Goal: Complete application form

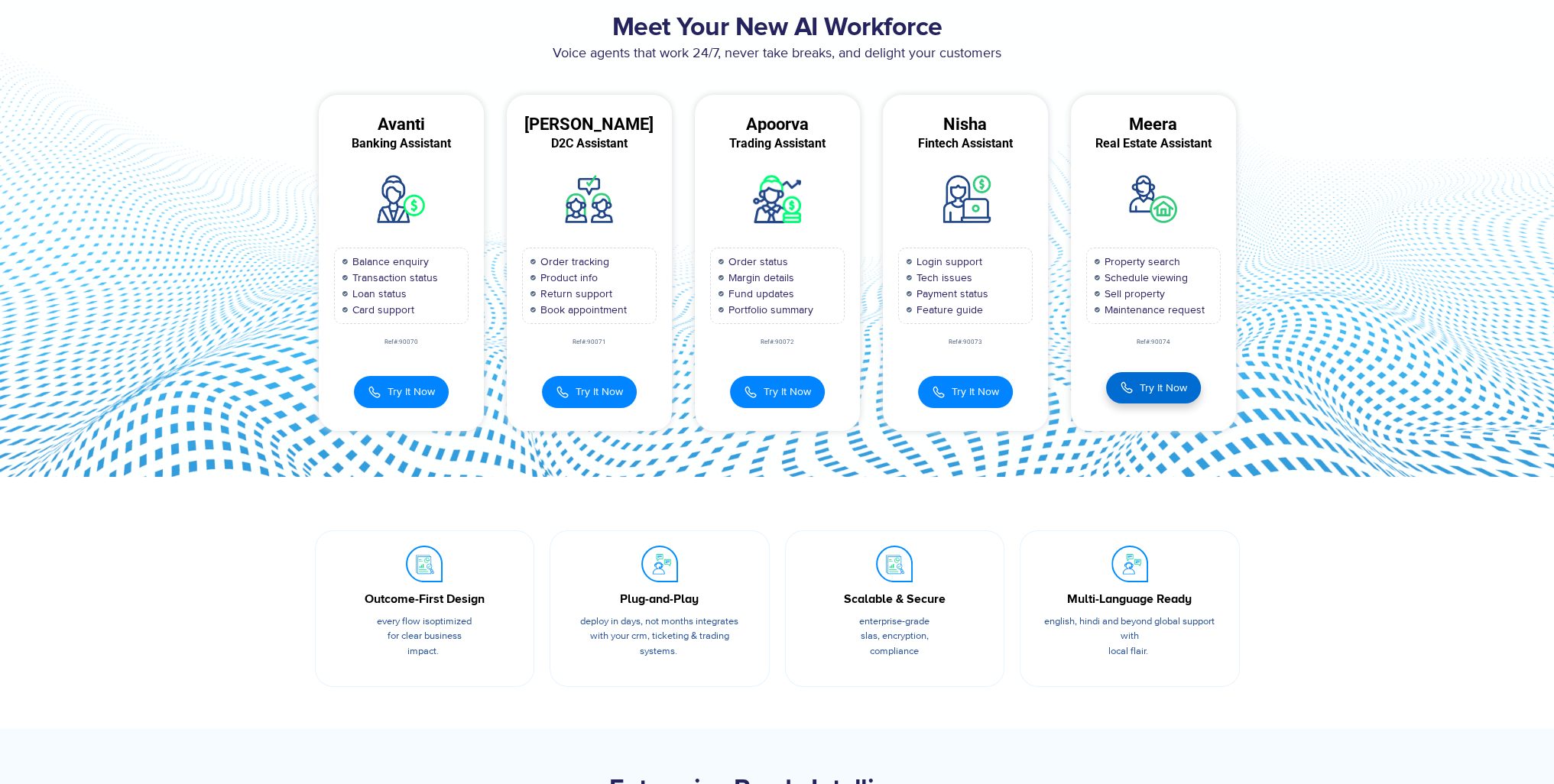
click at [1159, 396] on span "Try It Now" at bounding box center [1163, 388] width 47 height 16
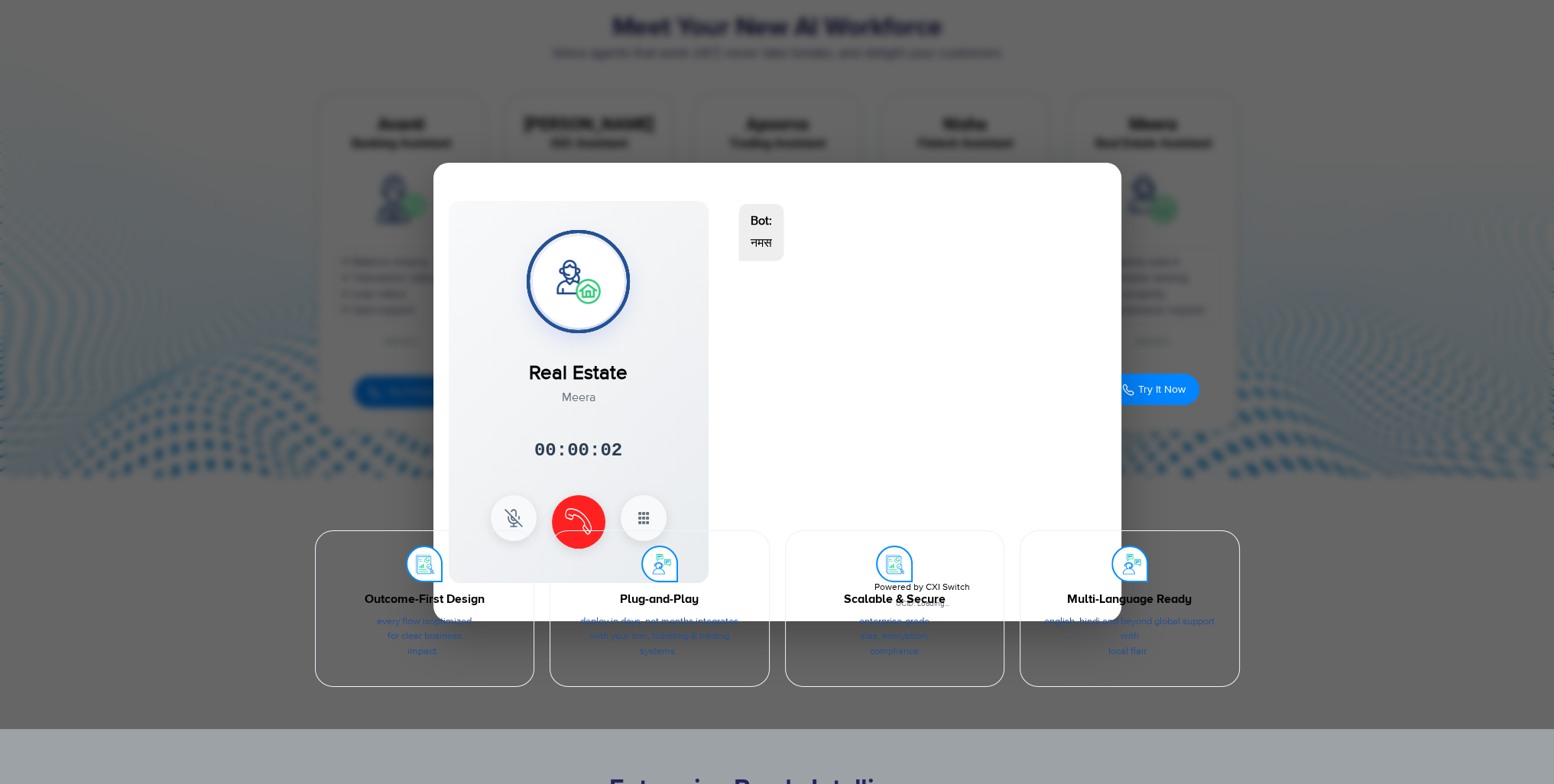
click at [509, 515] on section "Outcome-First Design Every flow is optimized for clear business impact. Plug-an…" at bounding box center [777, 602] width 1554 height 253
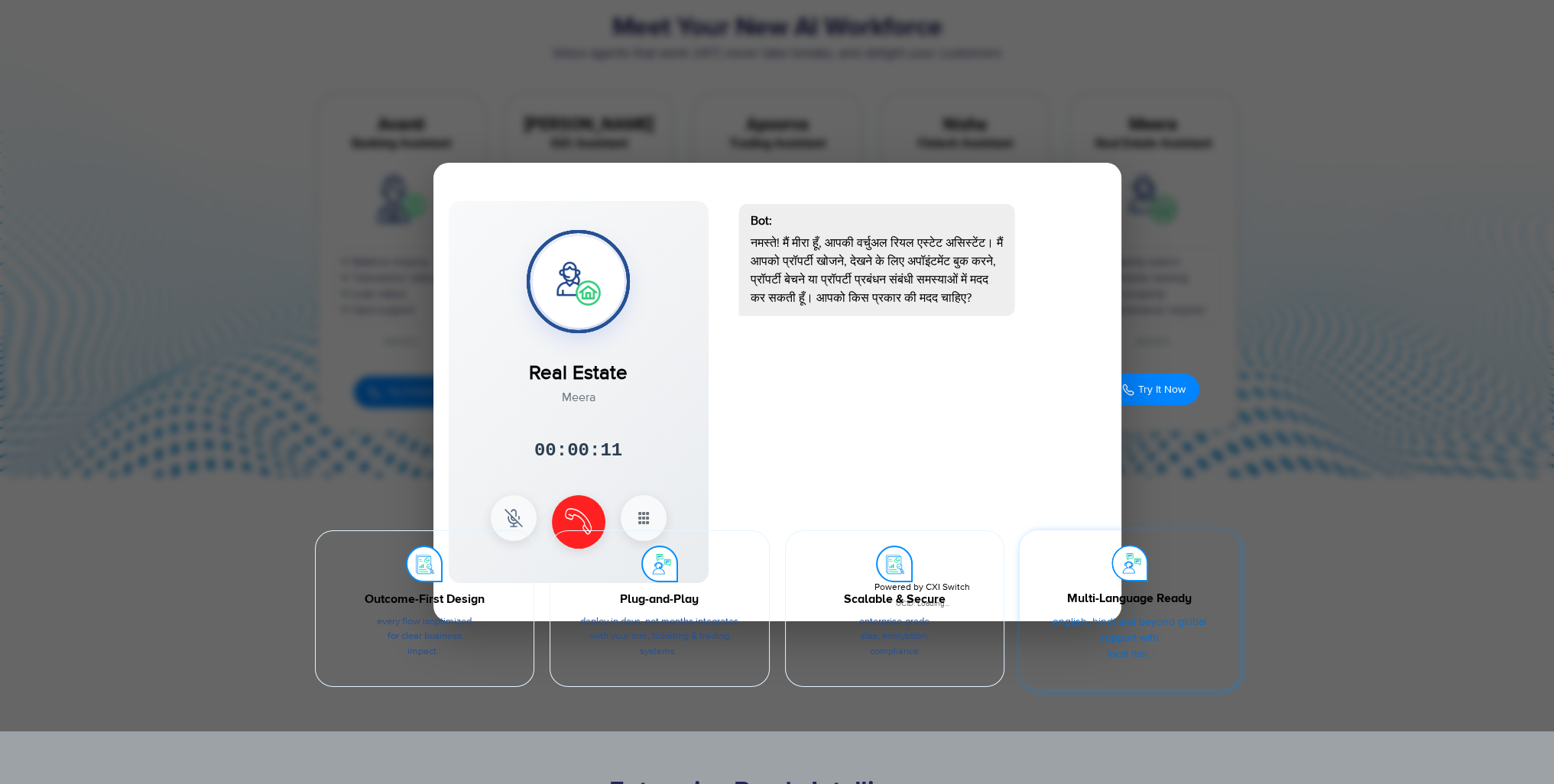
click at [1129, 581] on img at bounding box center [1129, 563] width 37 height 37
click at [1349, 582] on section "Outcome-First Design Every flow is optimized for clear business impact. Plug-an…" at bounding box center [777, 602] width 1554 height 253
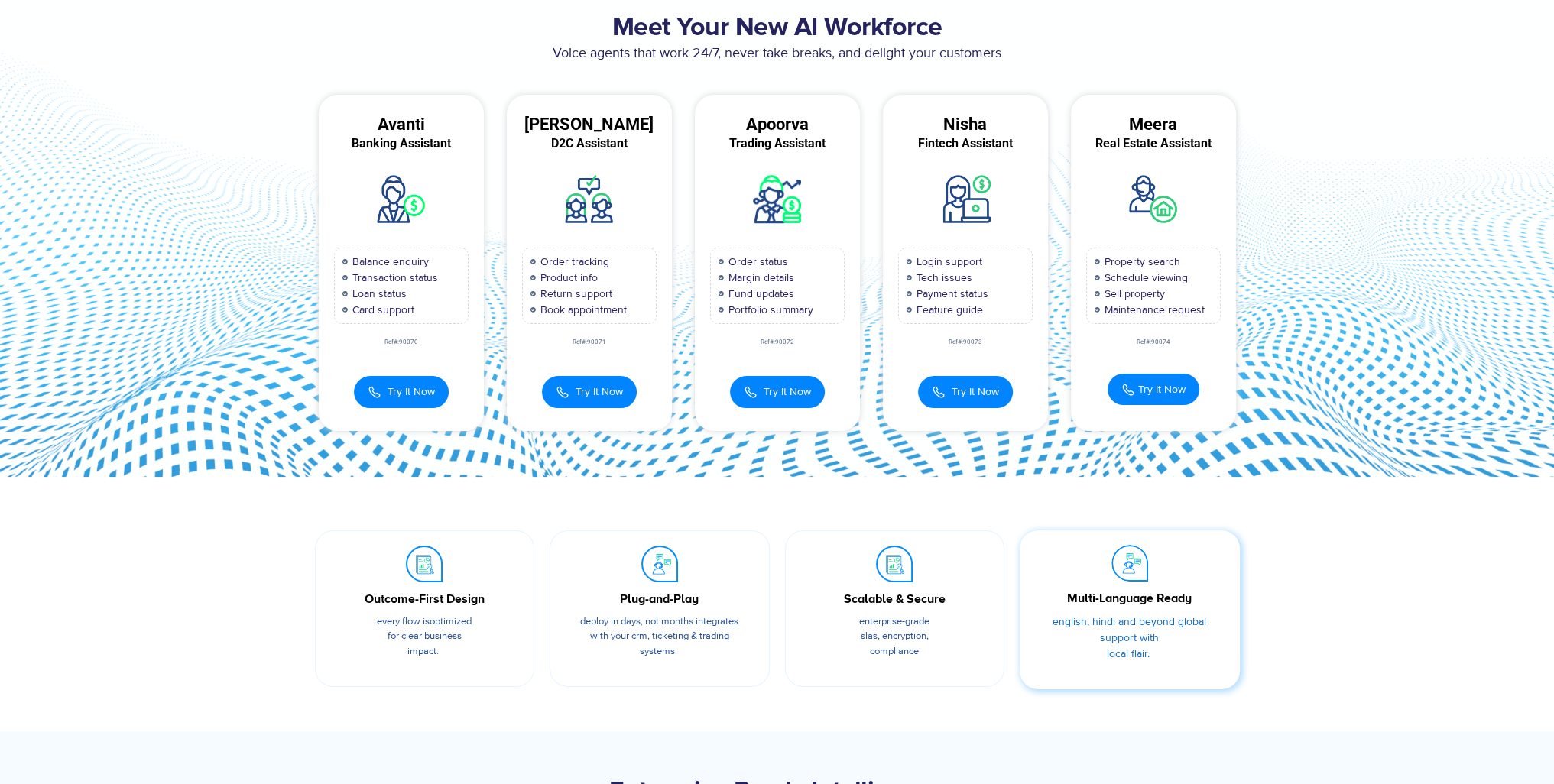
click at [1101, 575] on div "Multi-Language Ready English, Hindi and beyond global support with local flair." at bounding box center [1129, 613] width 190 height 137
click at [479, 662] on p "Every flow is optimized for clear business impact." at bounding box center [425, 637] width 174 height 48
click at [383, 397] on button "Try It Now" at bounding box center [402, 390] width 95 height 32
click at [585, 398] on span "Try It Now" at bounding box center [599, 391] width 47 height 16
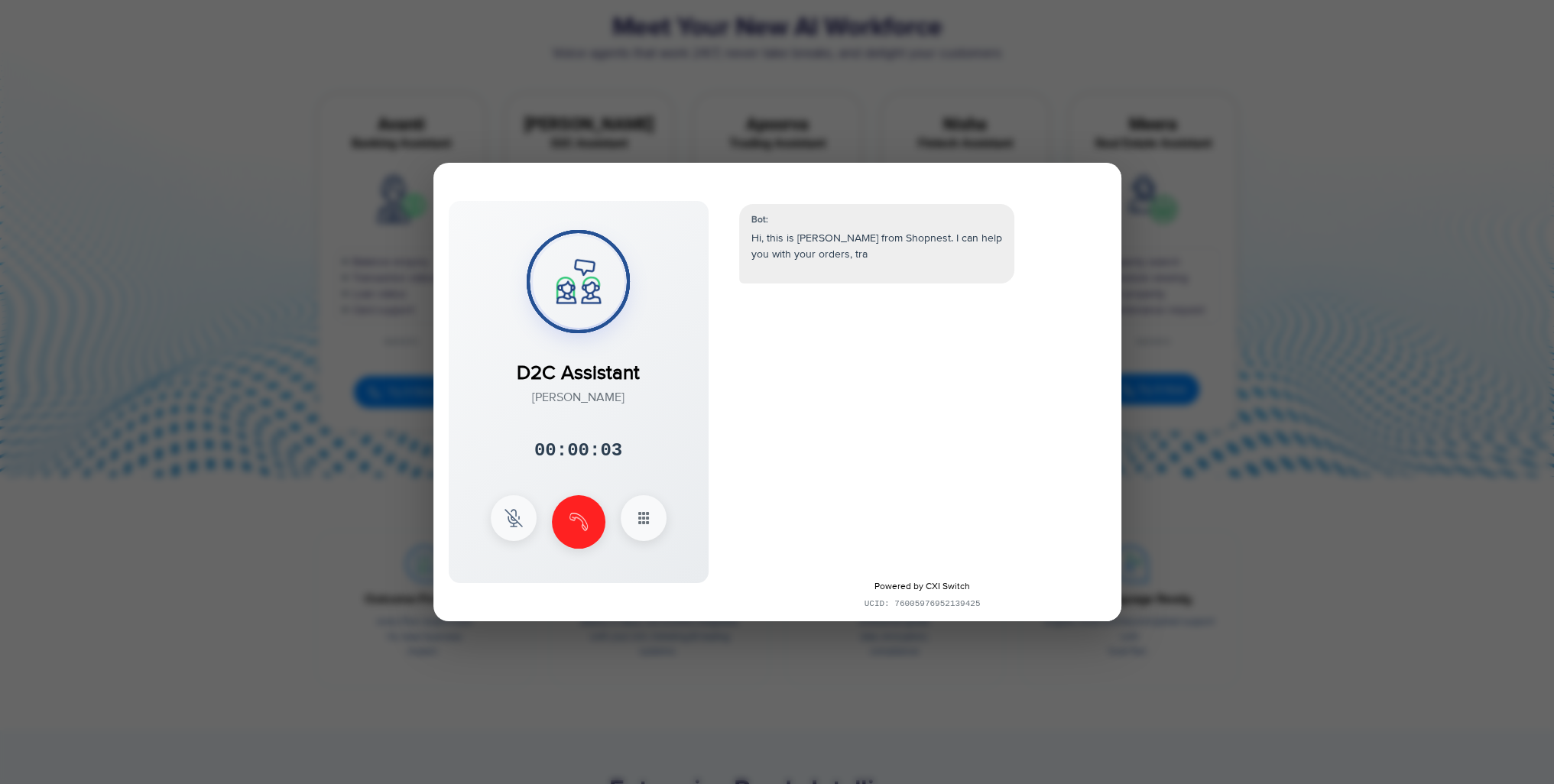
click at [304, 467] on div at bounding box center [777, 392] width 1554 height 784
click at [1341, 588] on div at bounding box center [777, 392] width 1554 height 784
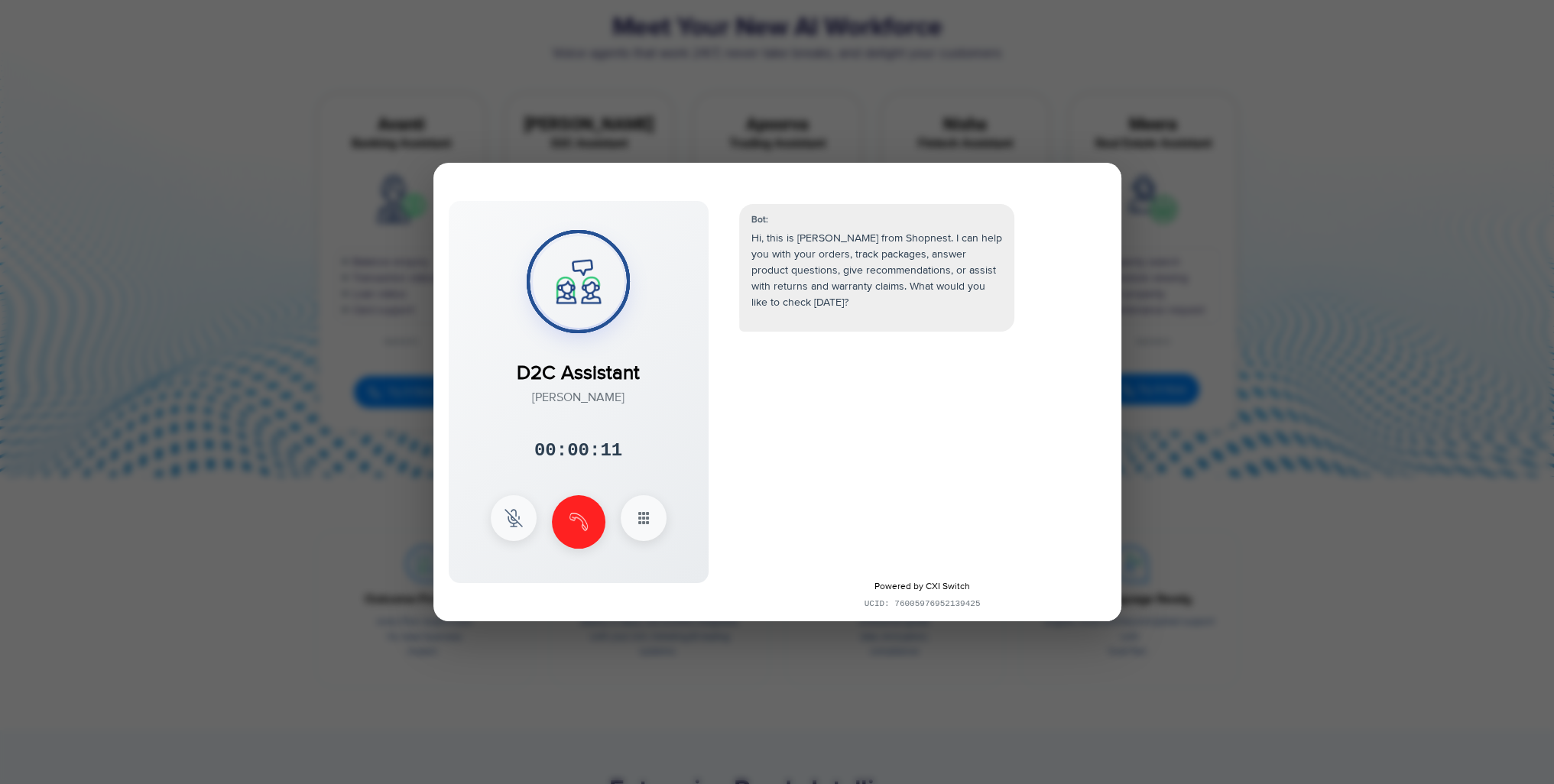
click at [1472, 143] on div at bounding box center [777, 392] width 1554 height 784
click at [1226, 594] on div at bounding box center [777, 392] width 1554 height 784
click at [1238, 592] on div at bounding box center [777, 392] width 1554 height 784
click at [1240, 592] on div at bounding box center [777, 392] width 1554 height 784
click at [586, 524] on img at bounding box center [579, 520] width 18 height 18
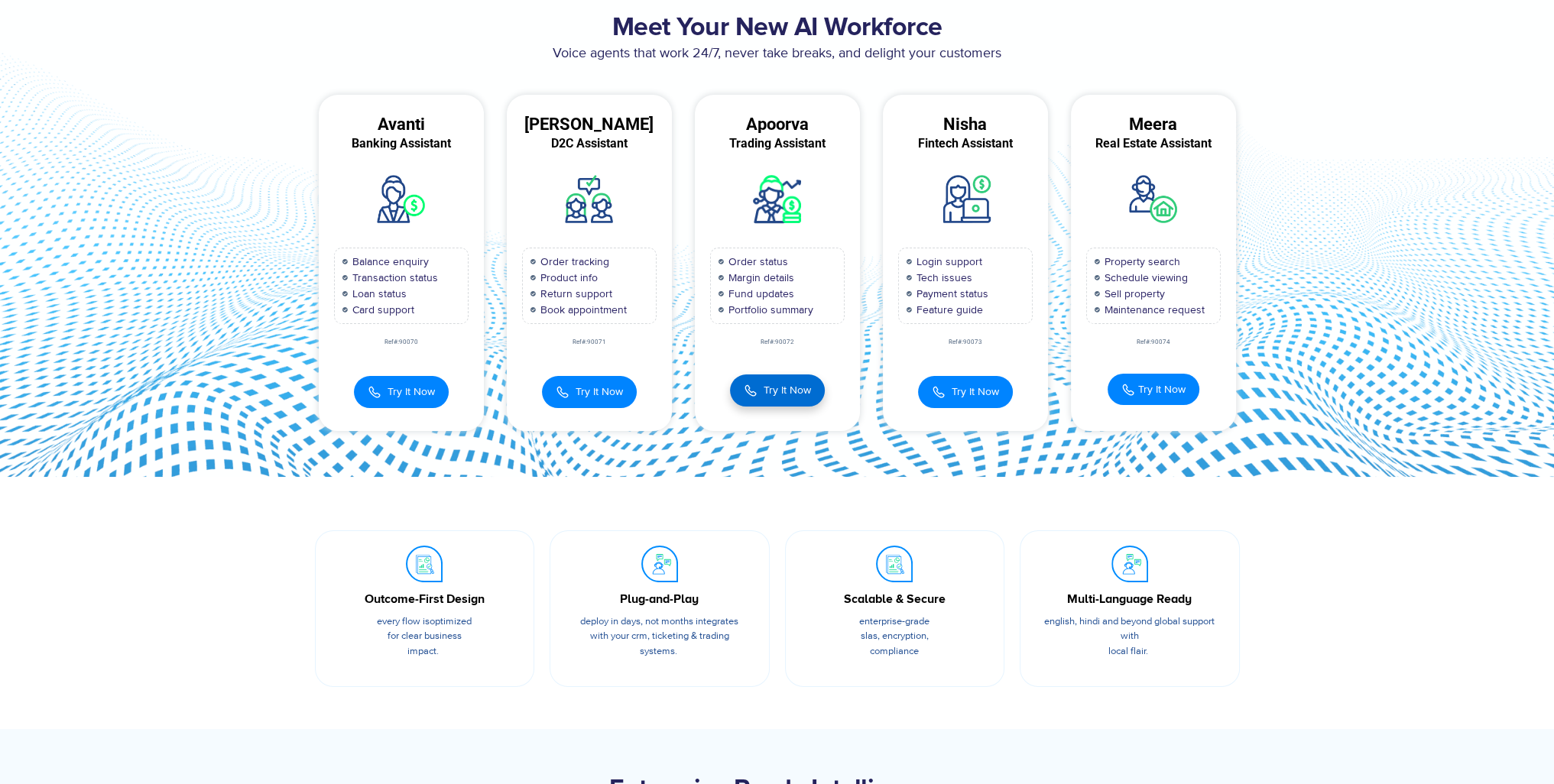
click at [775, 393] on span "Try It Now" at bounding box center [787, 391] width 47 height 16
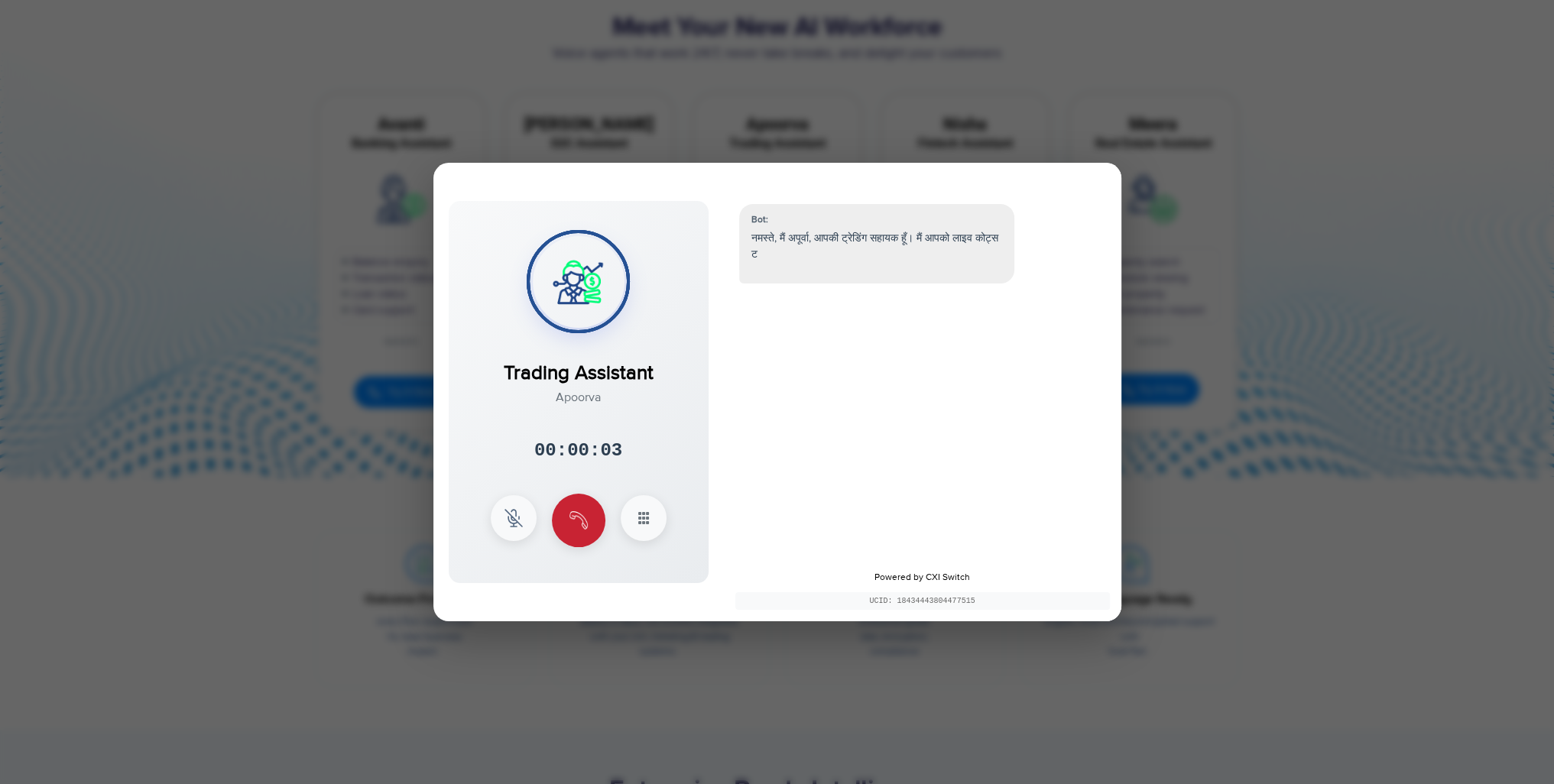
click at [583, 512] on img at bounding box center [579, 520] width 18 height 18
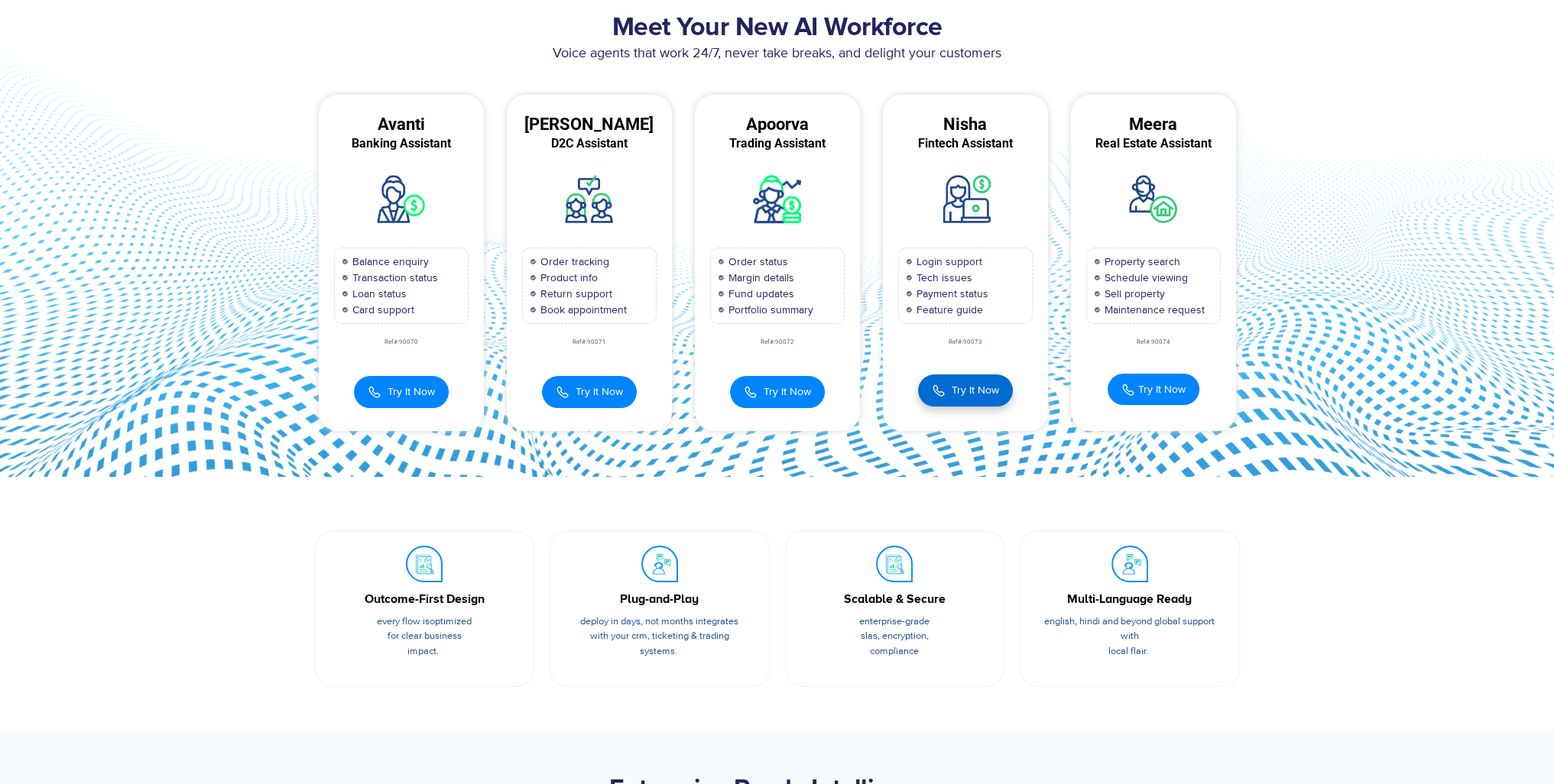
click at [976, 395] on span "Try It Now" at bounding box center [975, 391] width 47 height 16
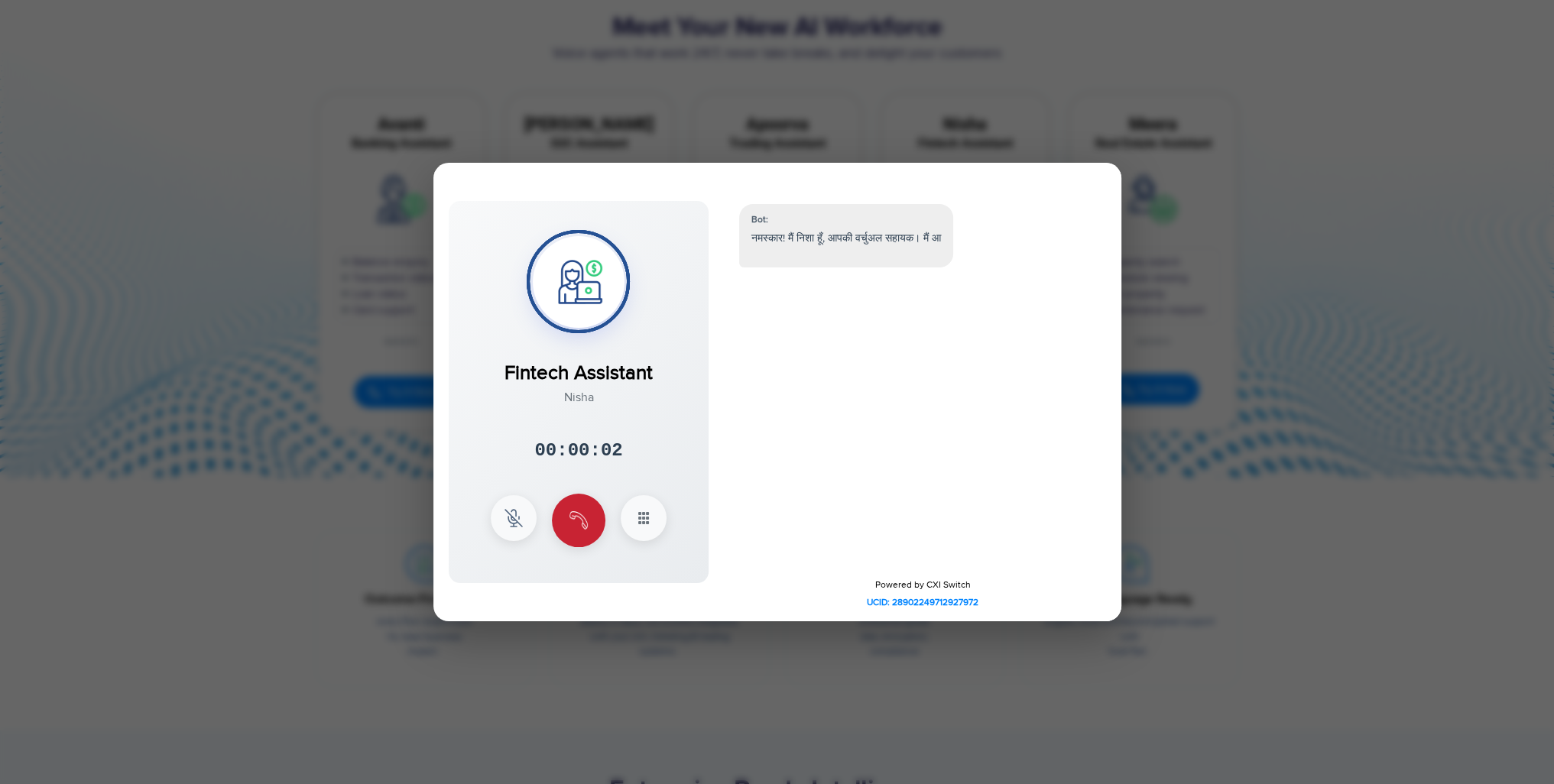
click at [578, 533] on button at bounding box center [578, 520] width 54 height 54
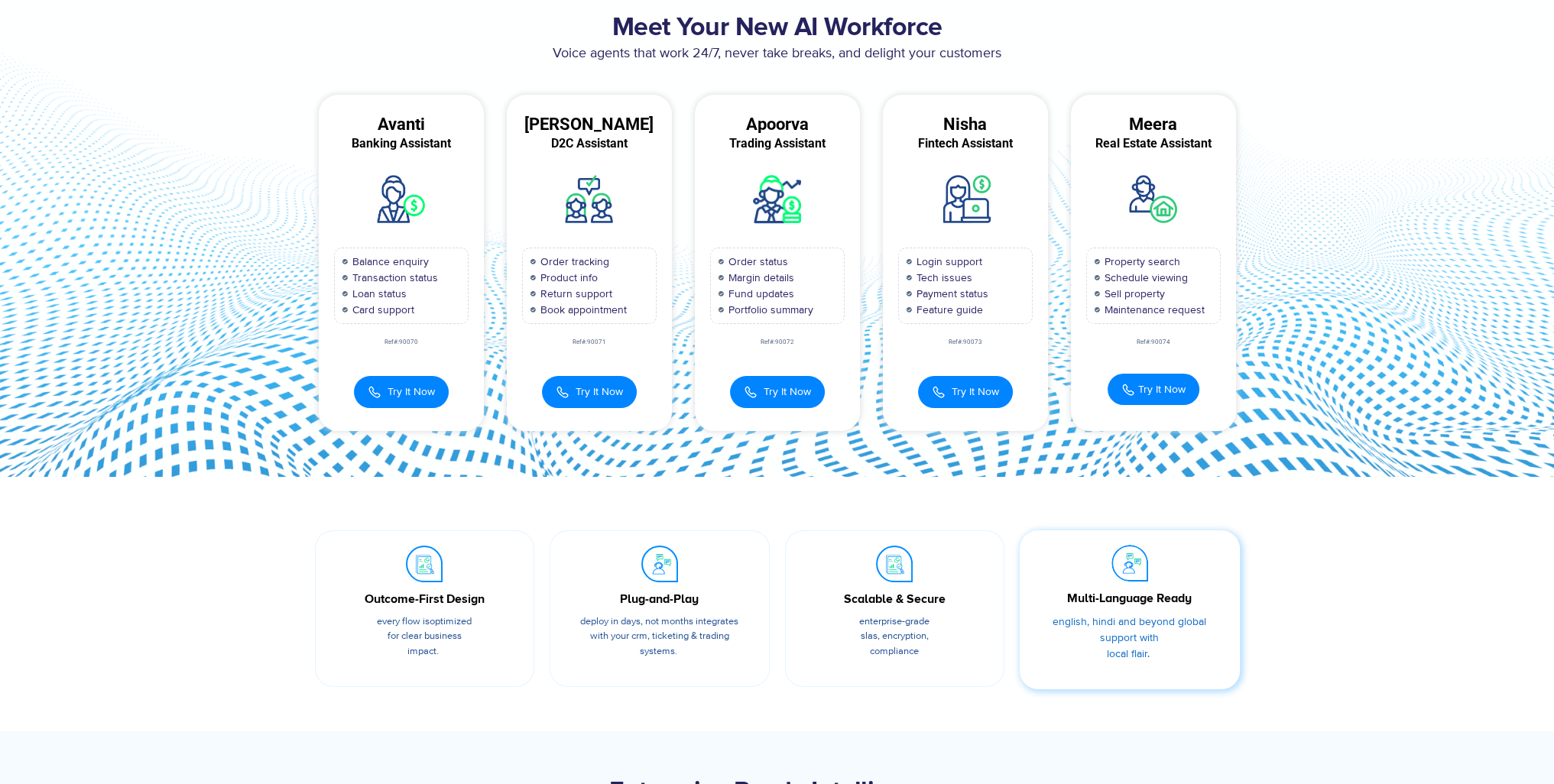
click at [1136, 587] on div at bounding box center [1129, 566] width 37 height 42
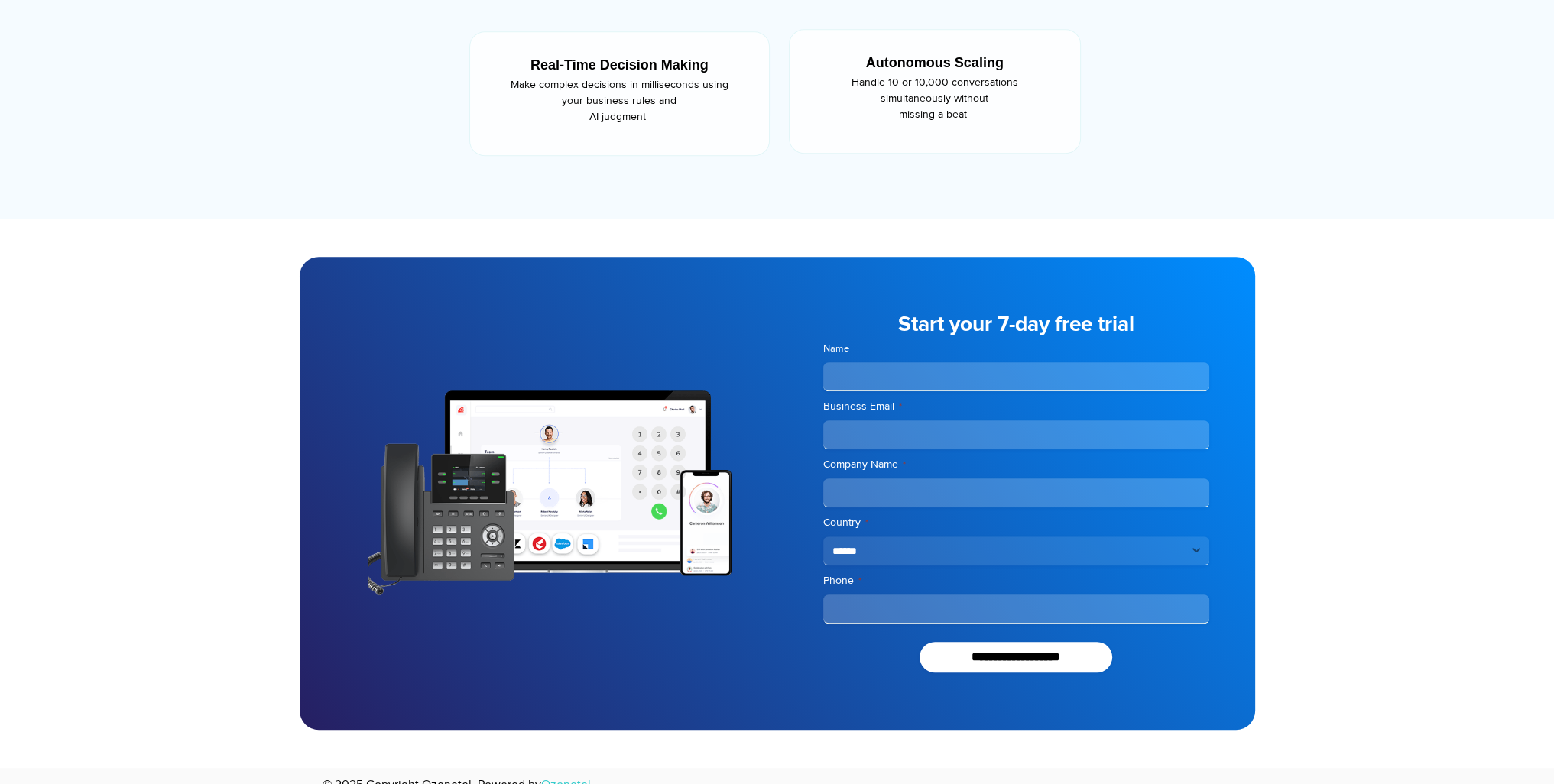
scroll to position [1100, 0]
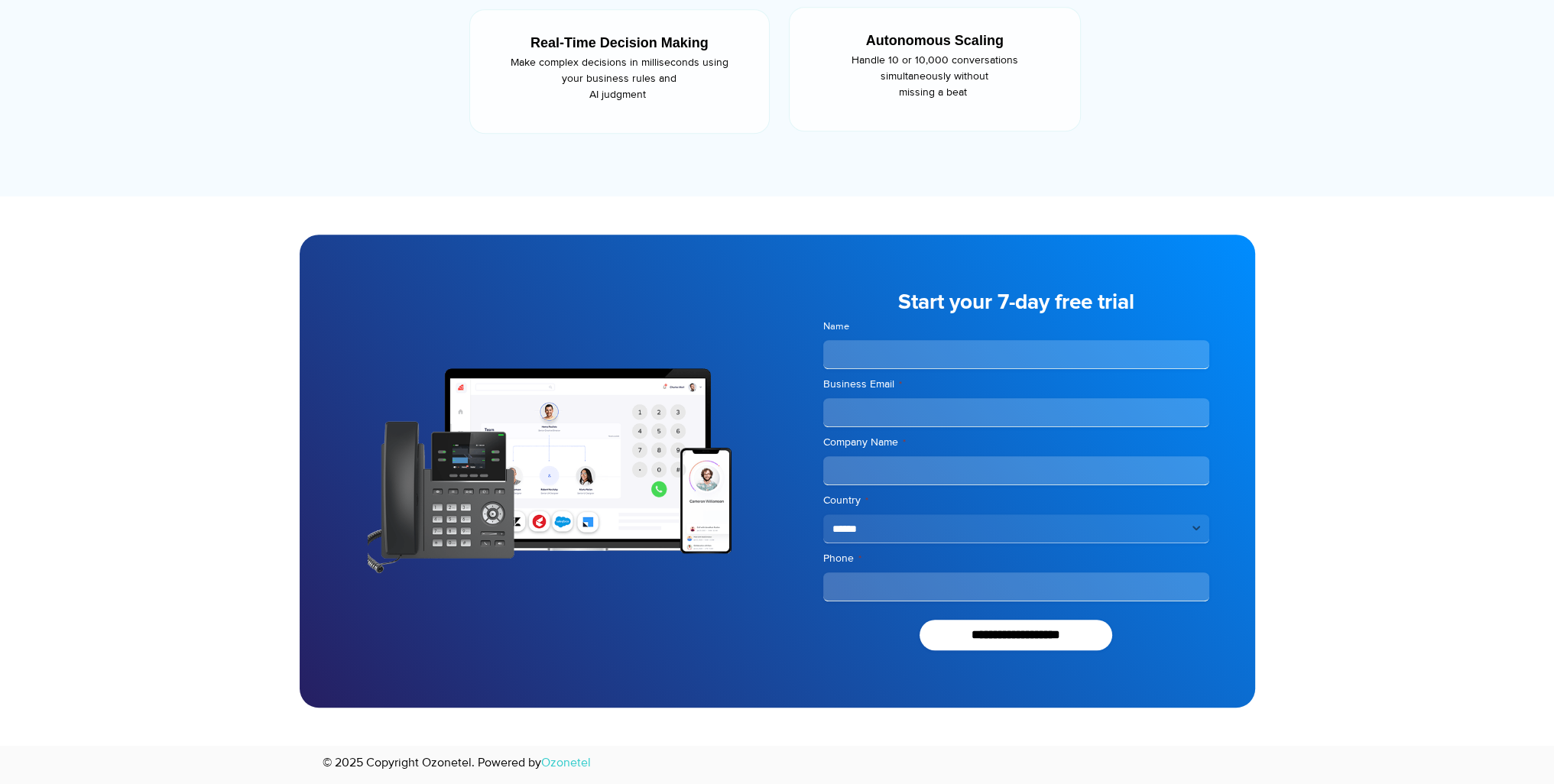
click at [894, 355] on input "Name" at bounding box center [1016, 355] width 386 height 29
type input "**********"
select select "**"
type input "**********"
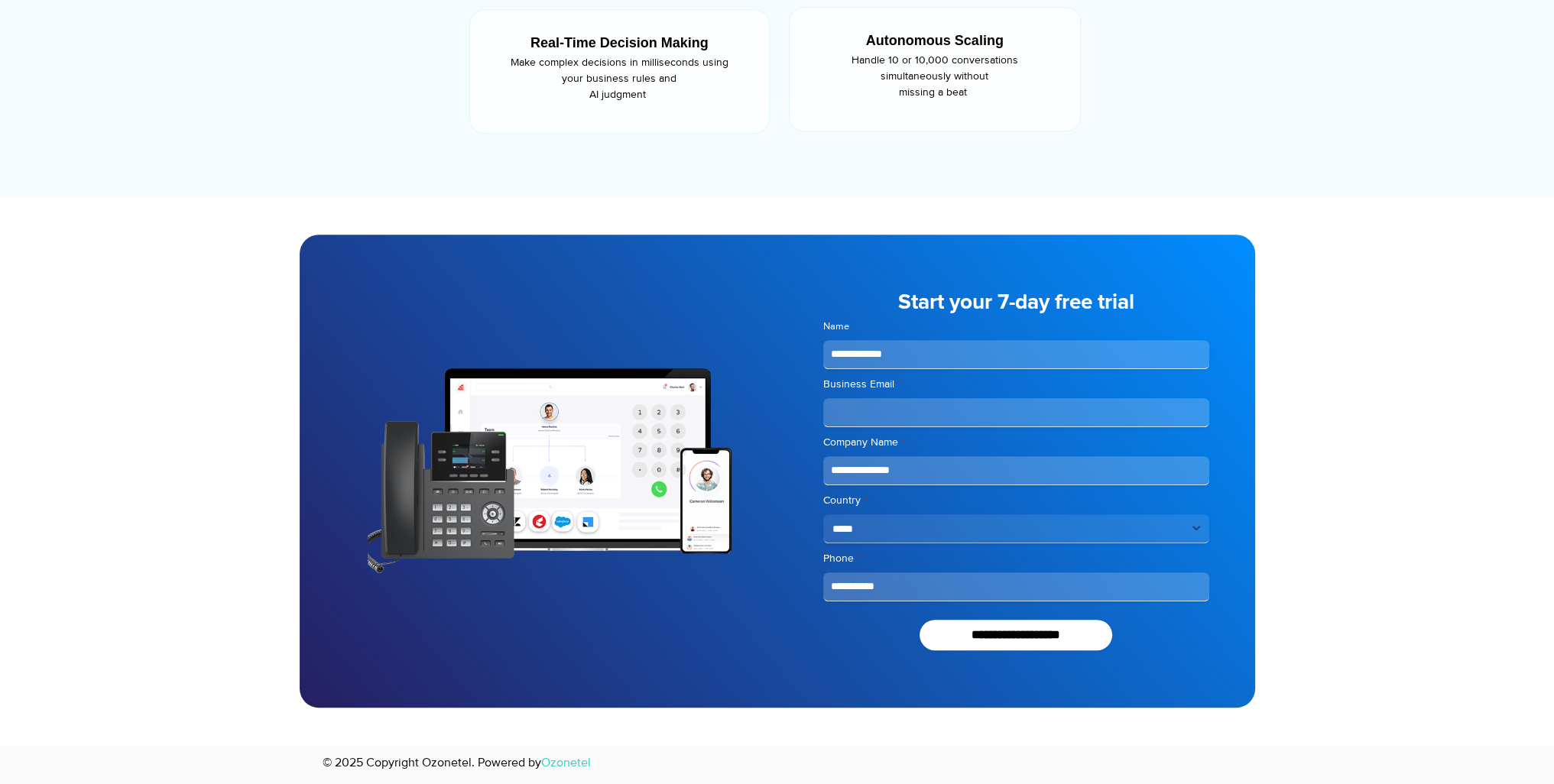
click at [900, 404] on input "Business Email *" at bounding box center [1016, 413] width 386 height 29
type input "**********"
click at [988, 631] on input "**********" at bounding box center [1016, 634] width 194 height 30
